Goal: Information Seeking & Learning: Learn about a topic

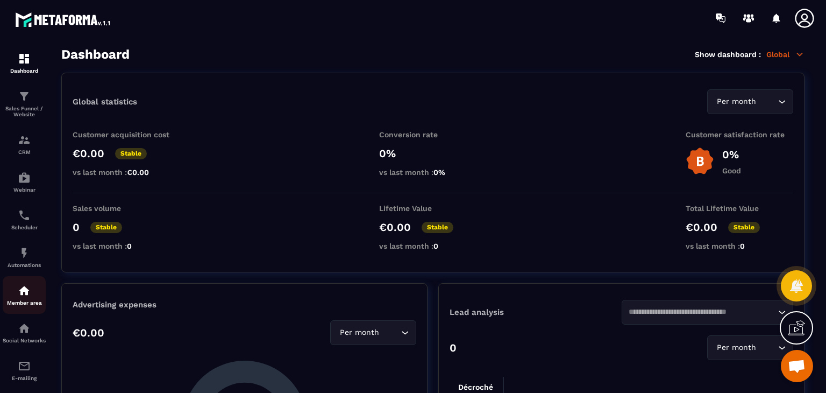
click at [19, 302] on div "Member area" at bounding box center [24, 295] width 43 height 22
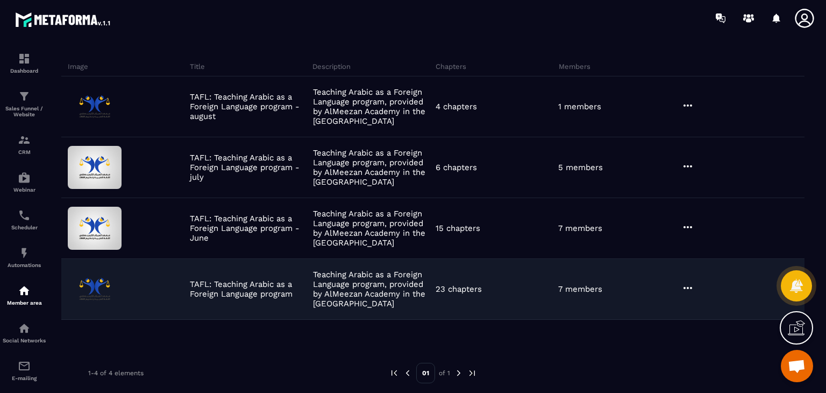
scroll to position [70, 0]
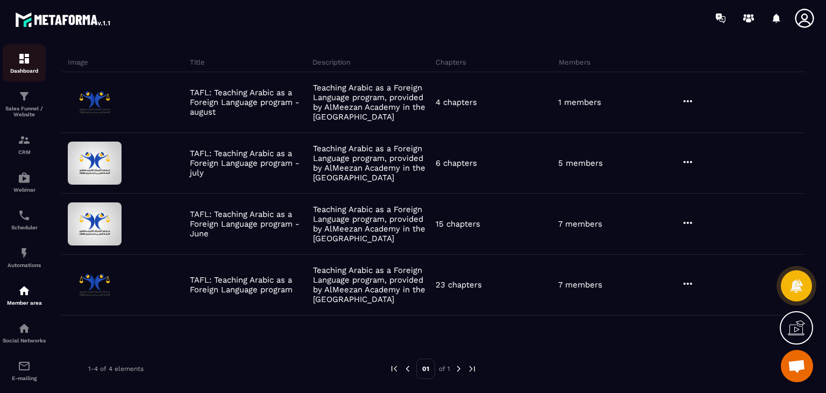
click at [9, 66] on div "Dashboard" at bounding box center [24, 63] width 43 height 22
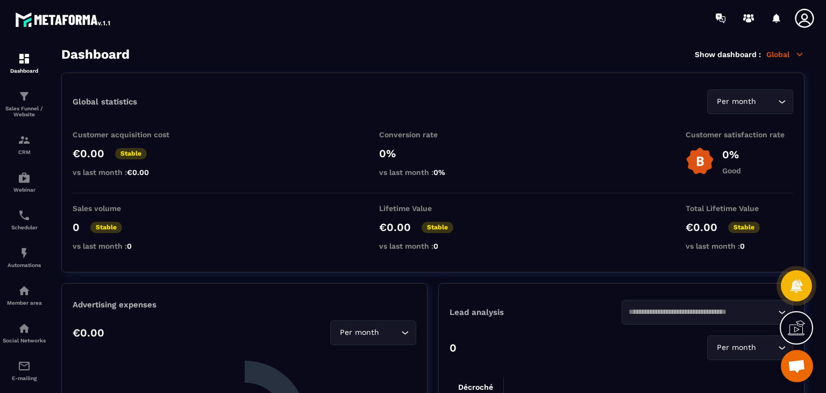
click at [347, 49] on div "Dashboard Show dashboard : Global" at bounding box center [432, 54] width 743 height 15
click at [28, 73] on p "Dashboard" at bounding box center [24, 71] width 43 height 6
click at [34, 65] on div "Dashboard" at bounding box center [24, 63] width 43 height 22
click at [313, 58] on div "Dashboard Show dashboard : Global" at bounding box center [432, 54] width 743 height 15
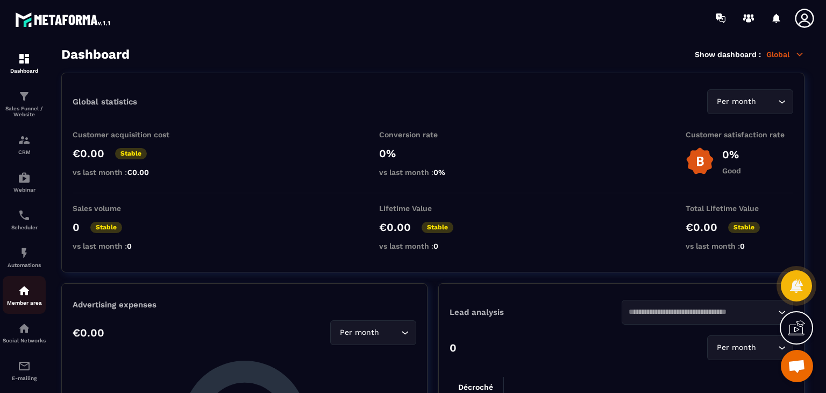
click at [37, 298] on div "Member area" at bounding box center [24, 295] width 43 height 22
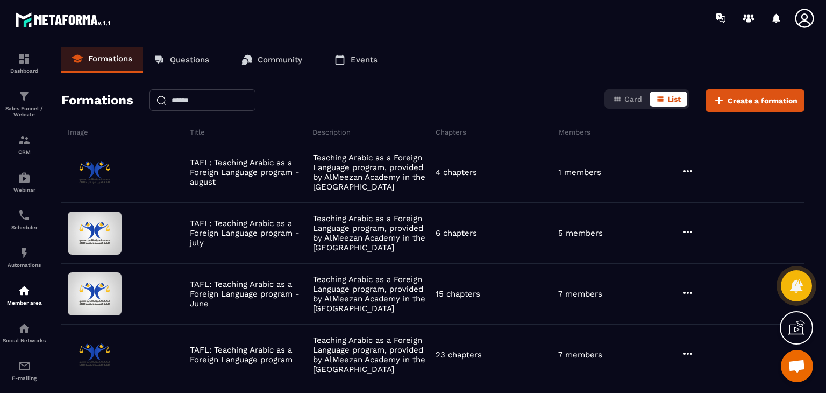
click at [508, 35] on div at bounding box center [476, 18] width 700 height 36
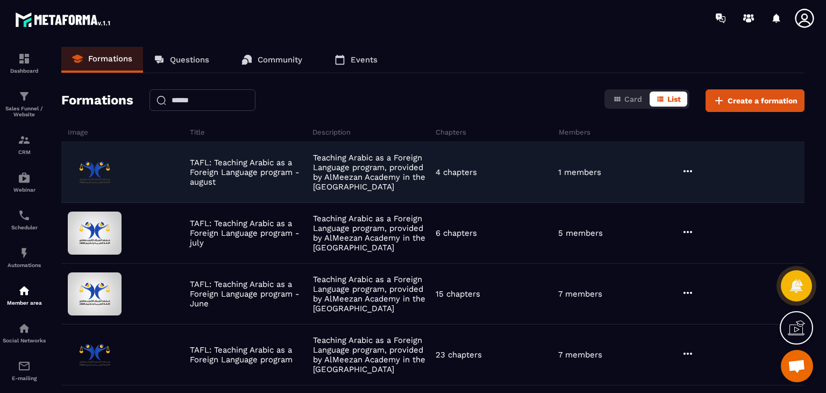
click at [684, 169] on icon at bounding box center [687, 171] width 13 height 13
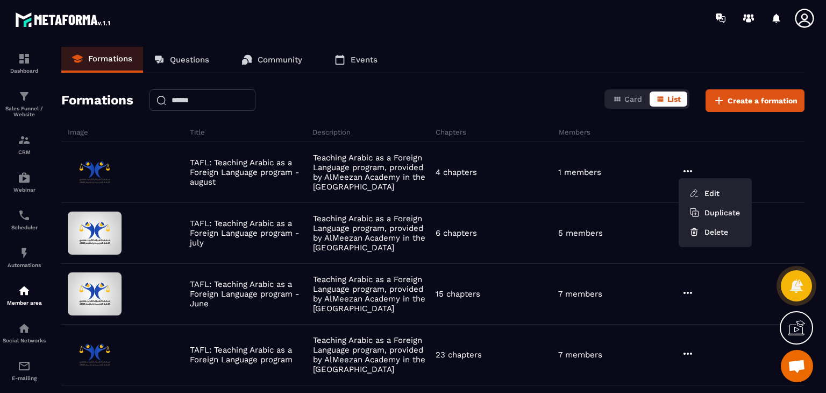
click at [522, 115] on div "Formations Questions Community Events Formations Card List Create a formation I…" at bounding box center [433, 217] width 765 height 341
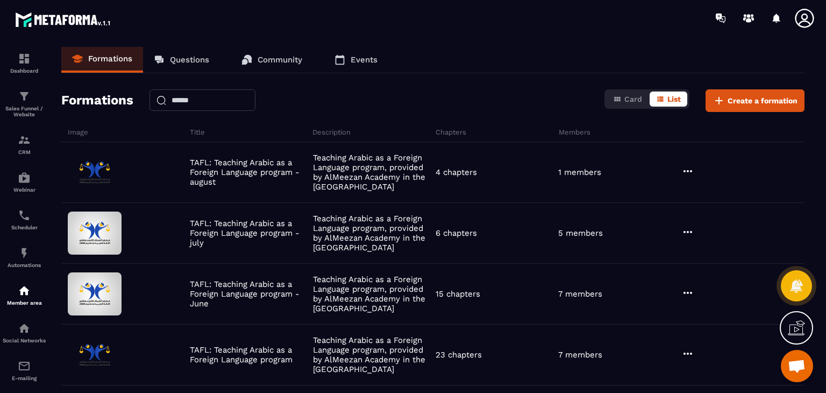
click at [203, 61] on p "Questions" at bounding box center [189, 60] width 39 height 10
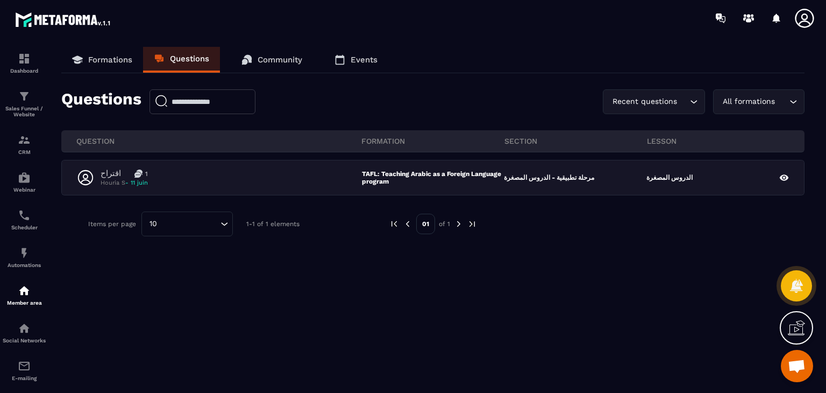
click at [141, 58] on link "Formations" at bounding box center [102, 60] width 82 height 26
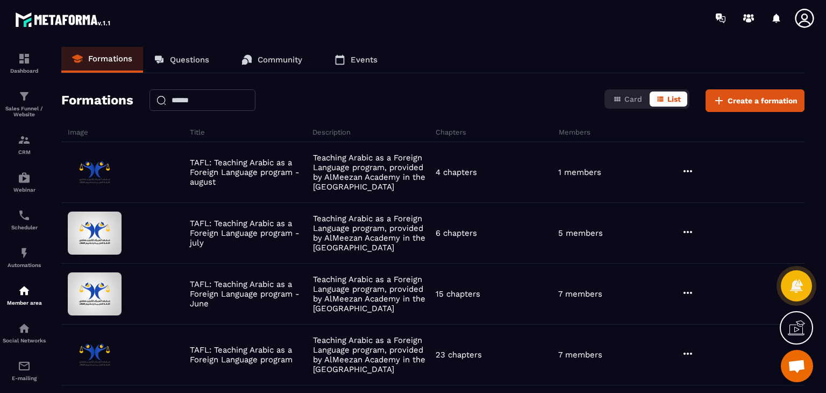
click at [168, 55] on link "Questions" at bounding box center [181, 60] width 77 height 26
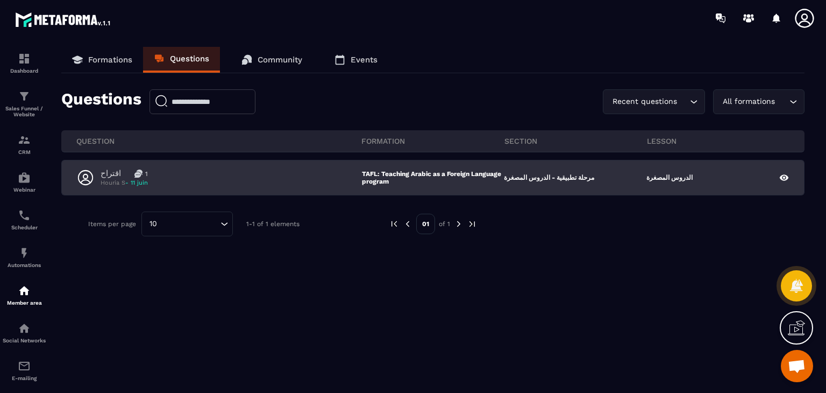
click at [251, 189] on div "اقتراح 1 Houria S - 11 juin TAFL: Teaching Arabic as a Foreign Language program…" at bounding box center [433, 177] width 742 height 34
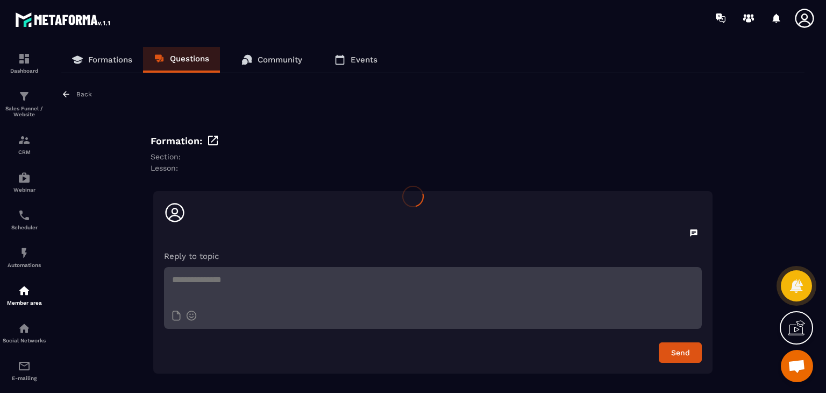
click at [38, 65] on div at bounding box center [413, 196] width 826 height 393
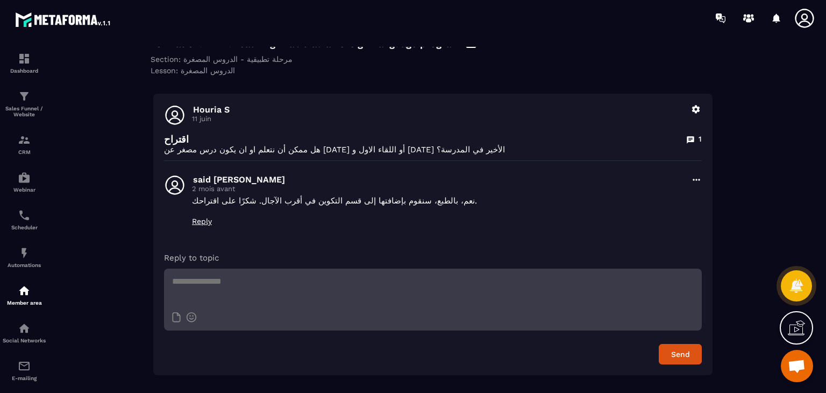
scroll to position [96, 0]
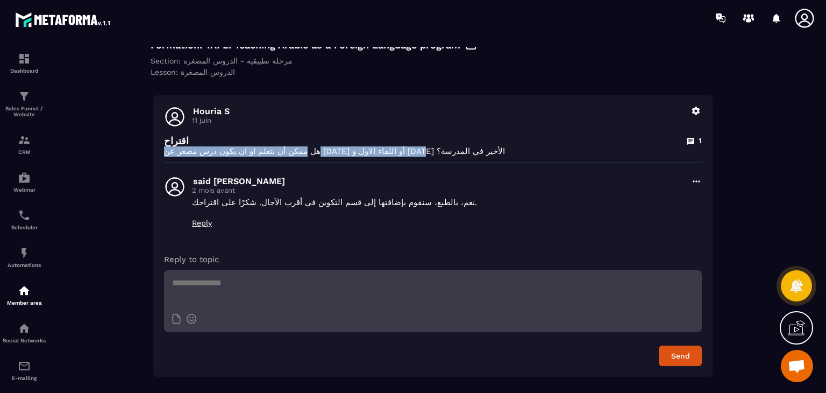
drag, startPoint x: 405, startPoint y: 149, endPoint x: 219, endPoint y: 153, distance: 185.5
click at [219, 153] on p "هل ممكن أن نتعلم او ان يكون درس مصغر عن [DATE] أو اللقاء الاول و [DATE] الأخير …" at bounding box center [433, 151] width 538 height 10
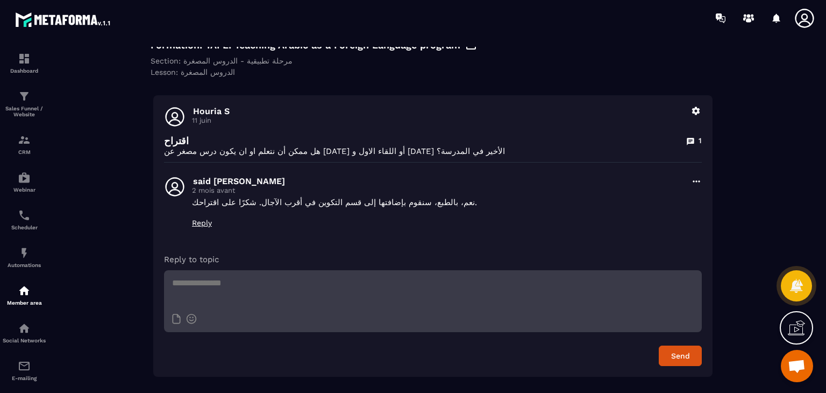
click at [339, 85] on div "Back Formation: TAFL: Teaching Arabic as a Foreign Language program Section: مر…" at bounding box center [432, 185] width 743 height 383
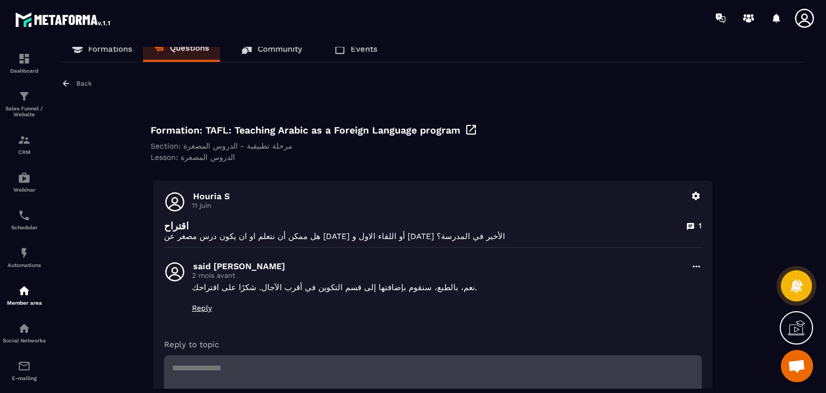
scroll to position [0, 0]
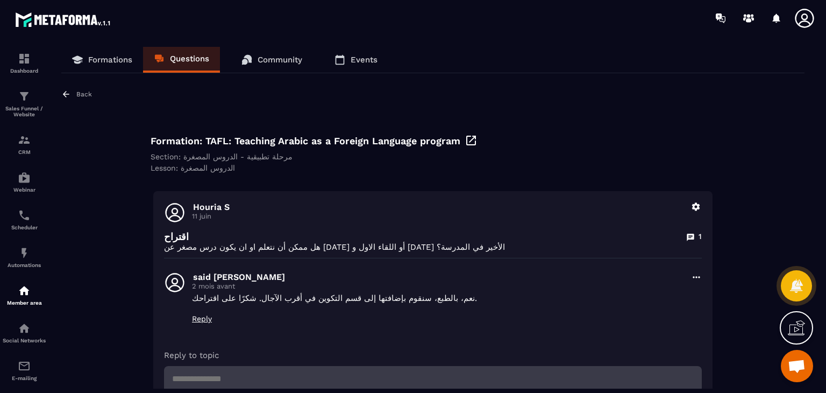
click at [69, 92] on icon at bounding box center [66, 94] width 10 height 10
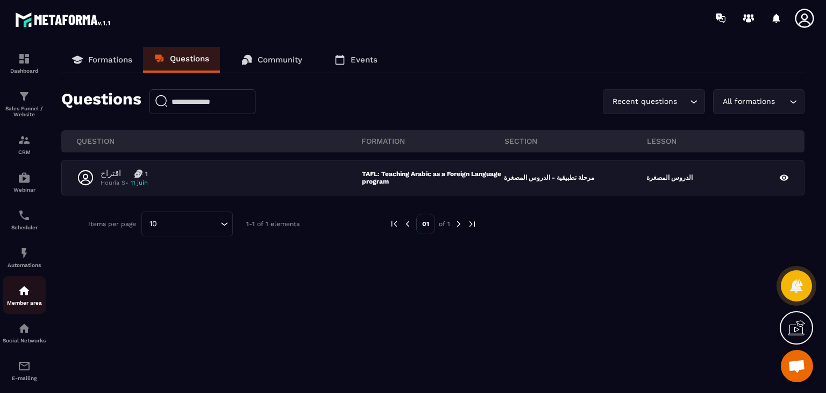
click at [22, 302] on div "Member area" at bounding box center [24, 295] width 43 height 22
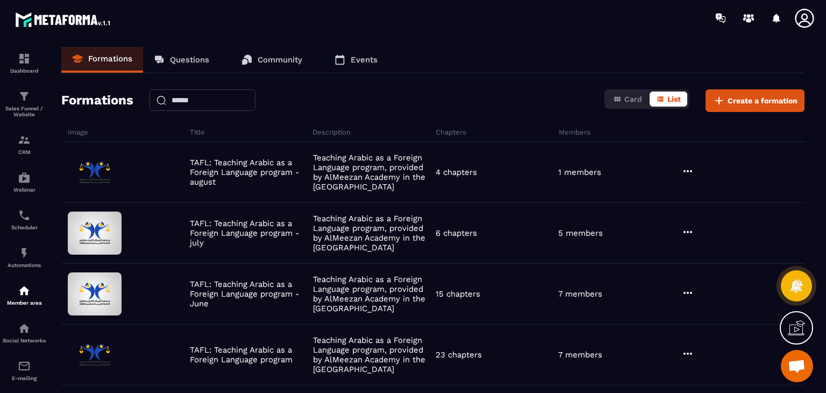
click at [247, 22] on div at bounding box center [476, 18] width 700 height 36
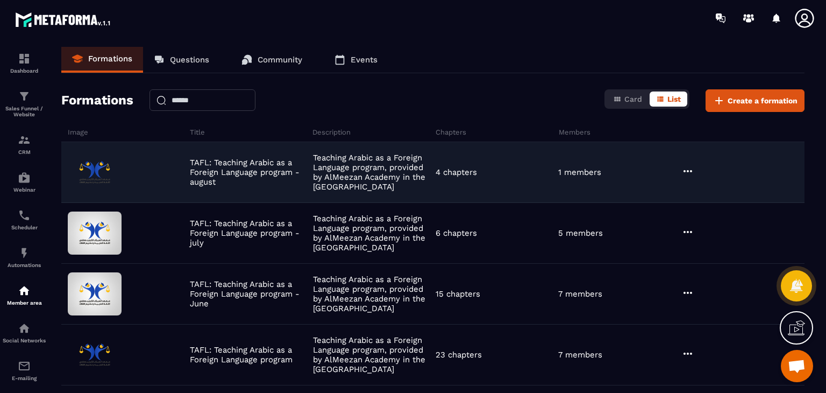
click at [681, 175] on icon at bounding box center [687, 171] width 13 height 13
click at [696, 196] on icon "button" at bounding box center [694, 193] width 10 height 10
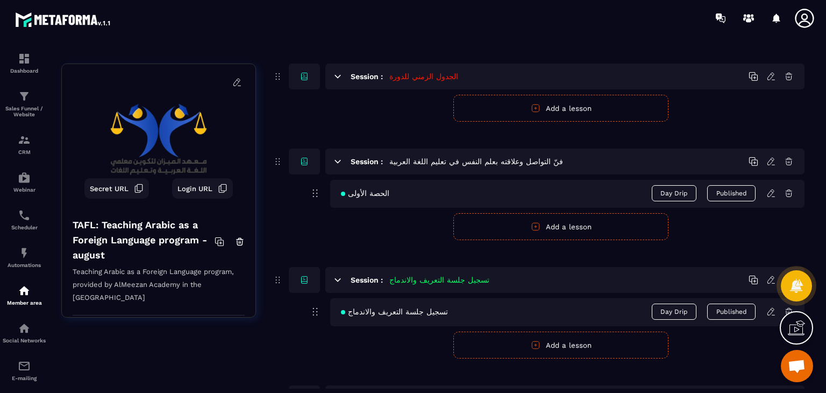
scroll to position [163, 0]
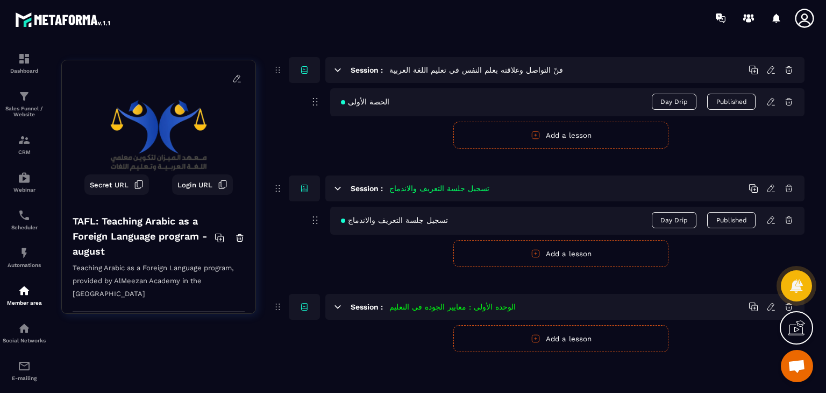
drag, startPoint x: 413, startPoint y: 356, endPoint x: 472, endPoint y: 346, distance: 59.1
click at [414, 357] on div "Session : الجدول الزمني للدورة Publish Cancel Add a lesson Session : فنّ التواص…" at bounding box center [538, 175] width 532 height 406
click at [400, 301] on h5 "الوحدة الأولى : معايير الجودة في التعليم" at bounding box center [452, 306] width 126 height 11
click at [379, 261] on form "Publish Cancel Add a lesson" at bounding box center [560, 253] width 487 height 27
click at [419, 138] on form "Publish Cancel Add a lesson" at bounding box center [560, 135] width 487 height 27
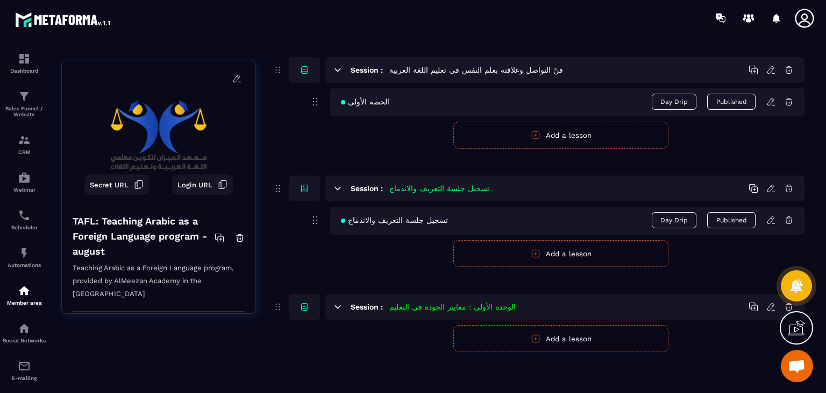
click at [212, 12] on div at bounding box center [476, 18] width 700 height 36
click at [541, 26] on div at bounding box center [476, 18] width 700 height 36
